Goal: Information Seeking & Learning: Learn about a topic

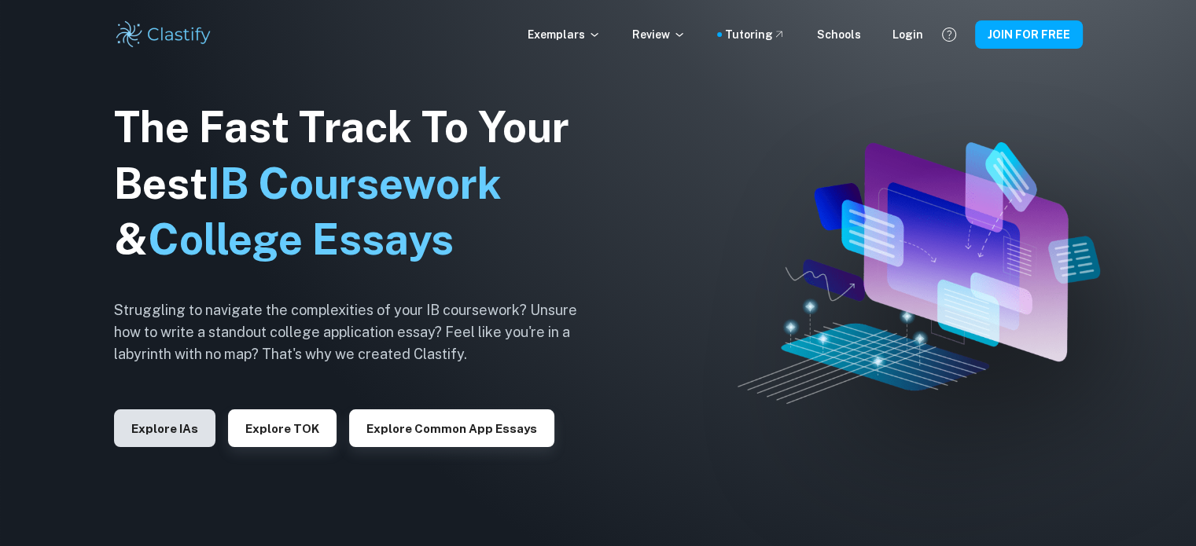
click at [167, 425] on button "Explore IAs" at bounding box center [164, 429] width 101 height 38
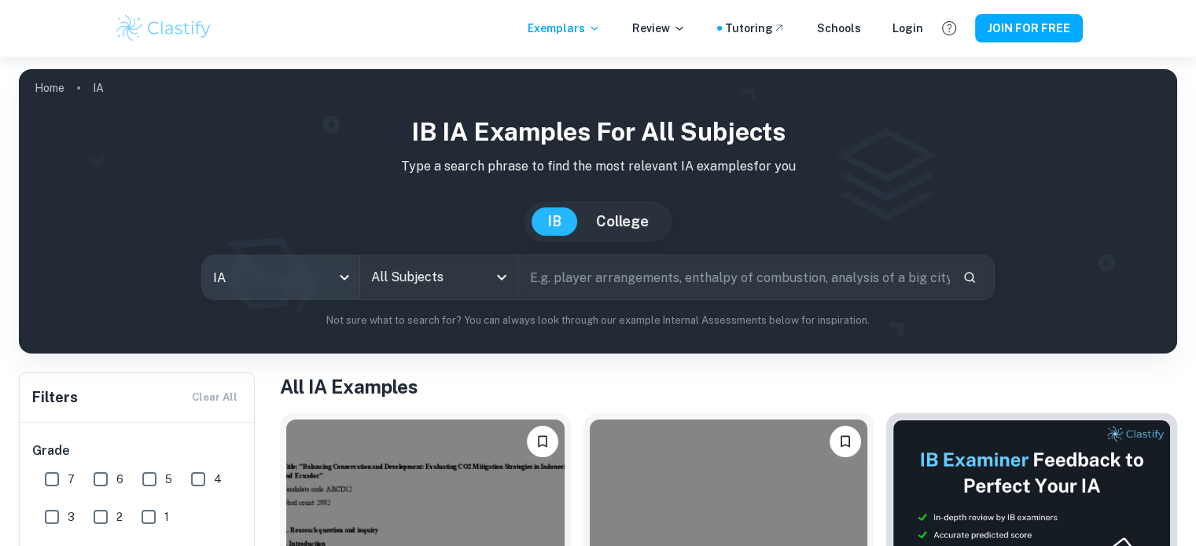
click at [274, 273] on body "We value your privacy We use cookies to enhance your browsing experience, serve…" at bounding box center [598, 330] width 1196 height 546
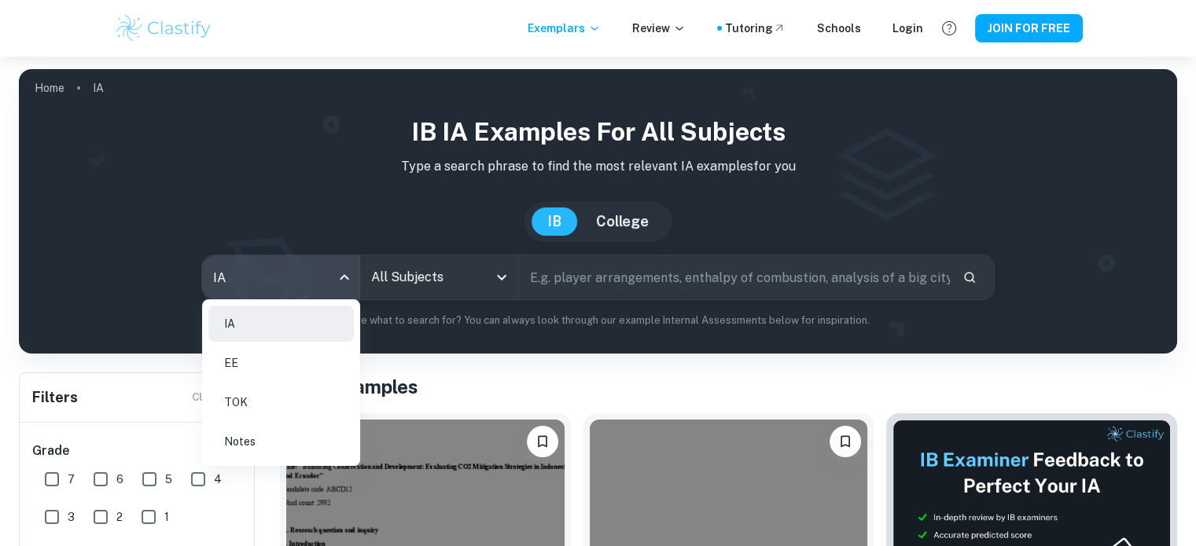
click at [289, 278] on div at bounding box center [598, 273] width 1196 height 546
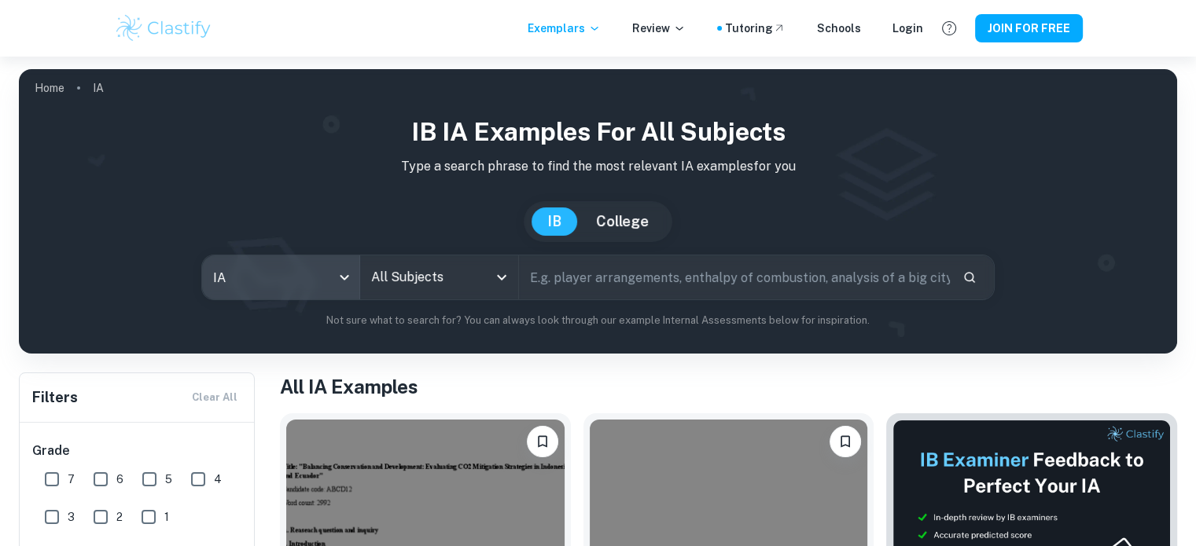
click at [417, 270] on input "All Subjects" at bounding box center [427, 278] width 120 height 30
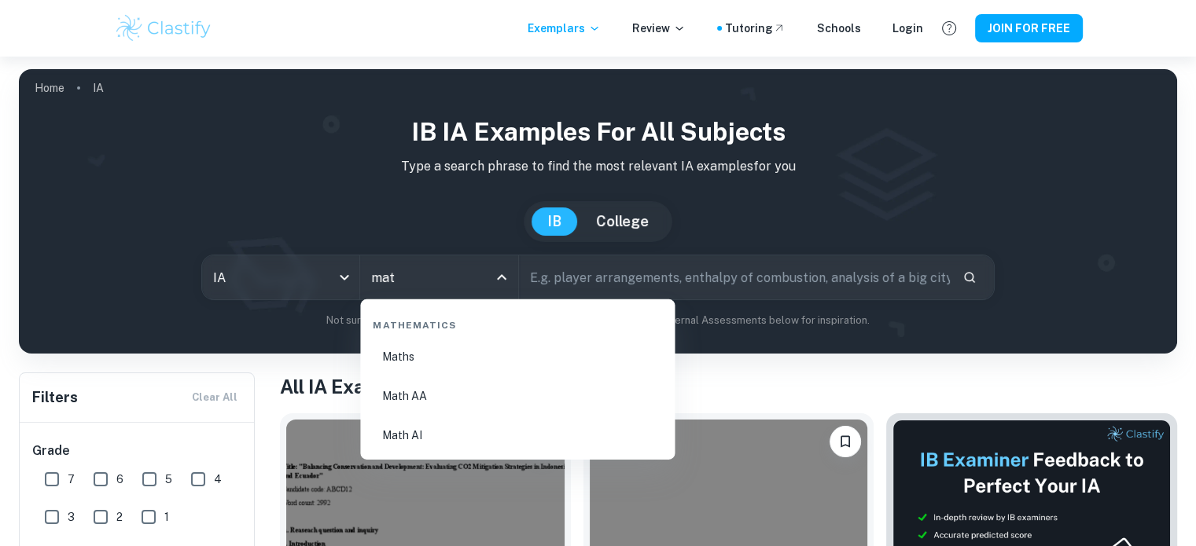
click at [408, 381] on li "Math AA" at bounding box center [517, 396] width 302 height 36
type input "Math AA"
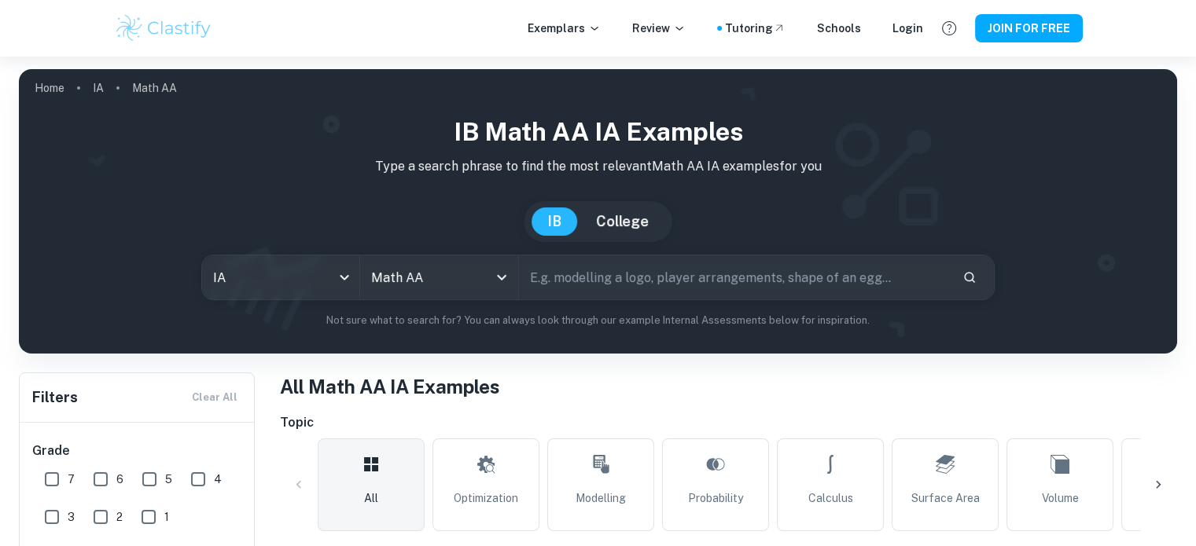
scroll to position [179, 0]
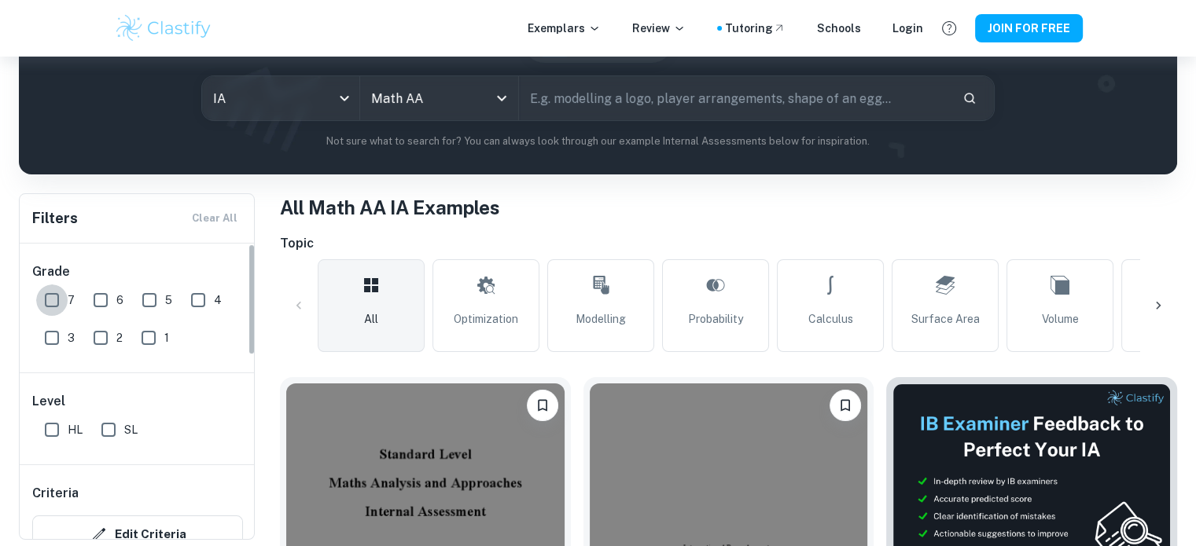
click at [51, 298] on input "7" at bounding box center [51, 300] width 31 height 31
checkbox input "true"
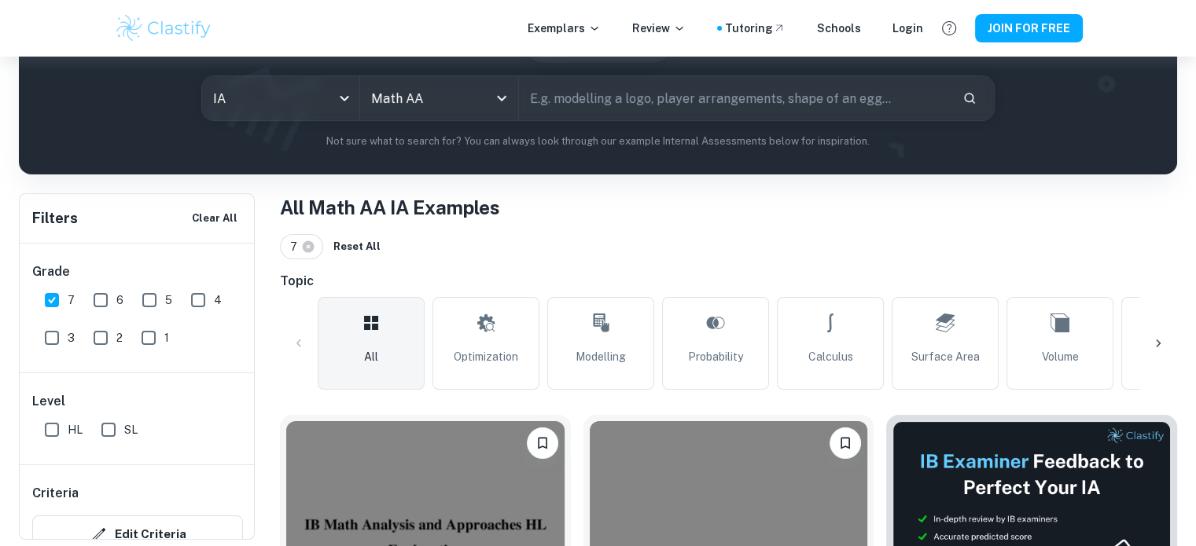
click at [51, 424] on input "HL" at bounding box center [51, 429] width 31 height 31
checkbox input "true"
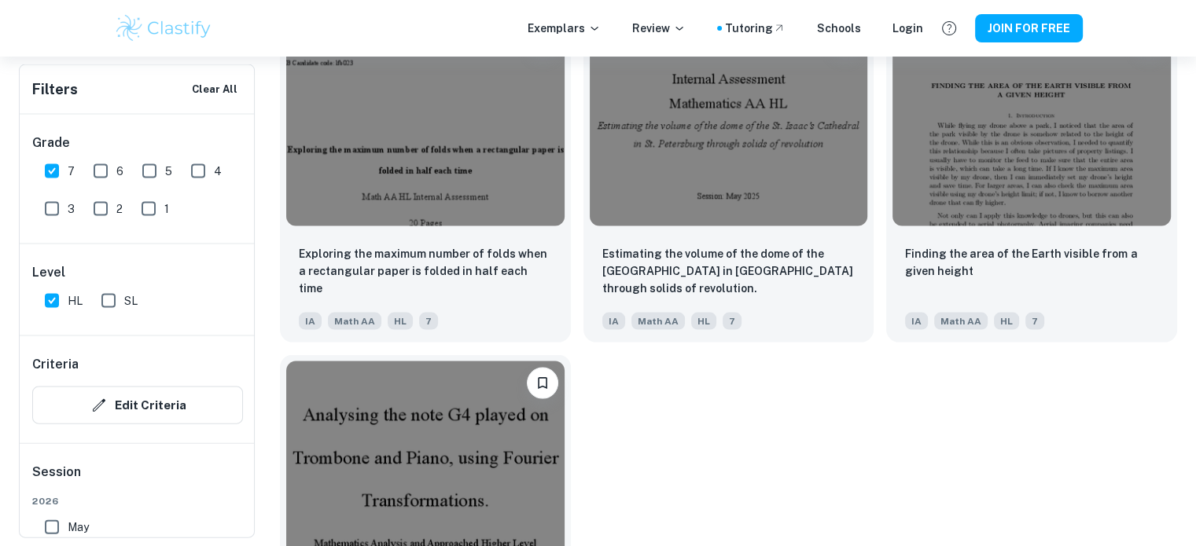
scroll to position [3477, 0]
